Goal: Browse casually: Explore the website without a specific task or goal

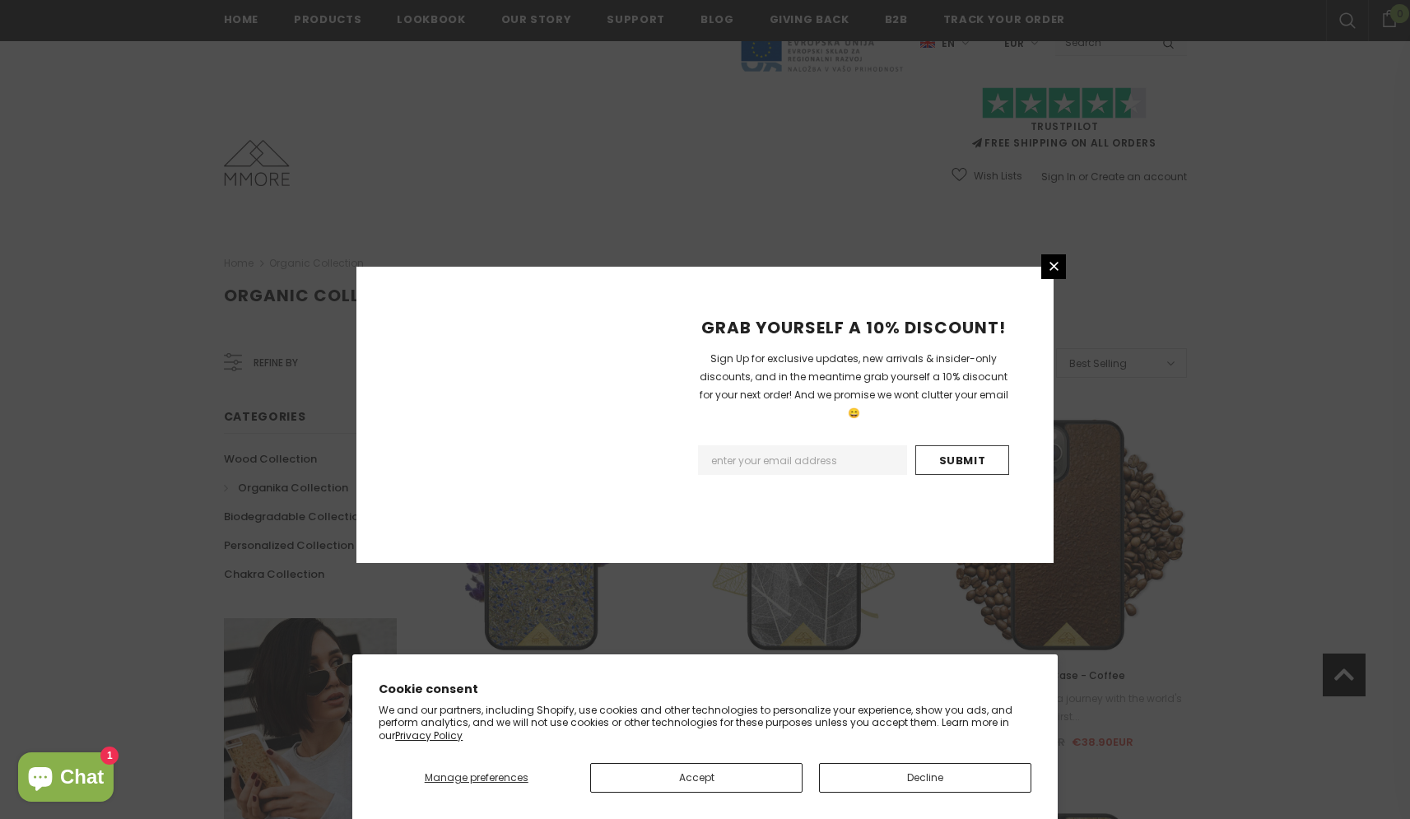
scroll to position [1783, 0]
